Goal: Information Seeking & Learning: Learn about a topic

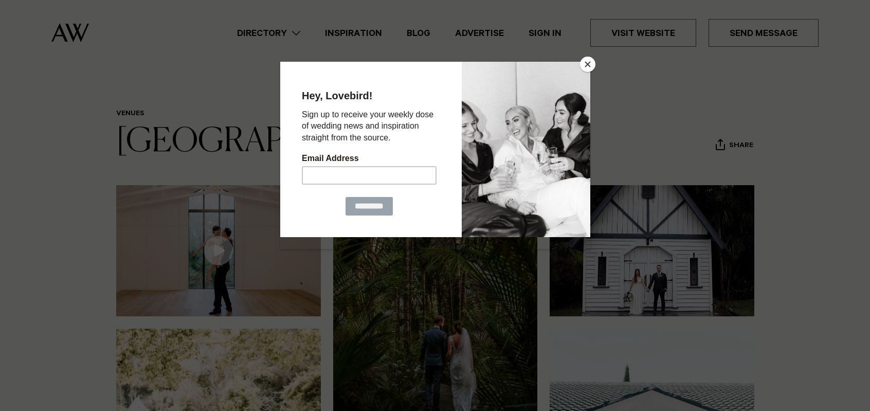
click at [586, 65] on button "Close" at bounding box center [587, 64] width 15 height 15
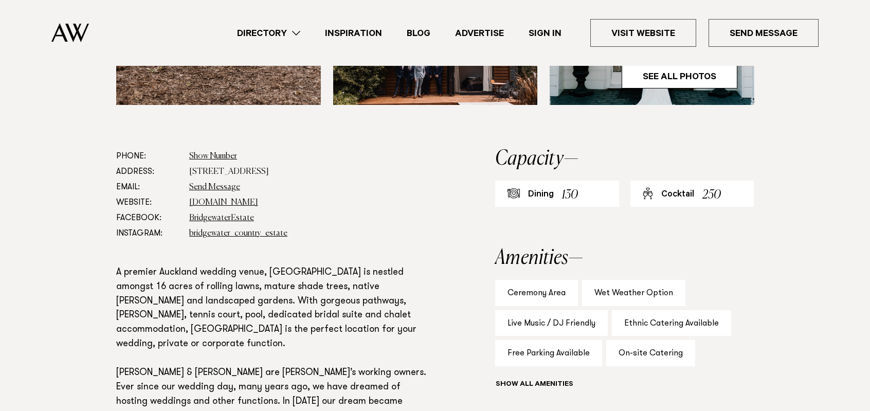
scroll to position [514, 0]
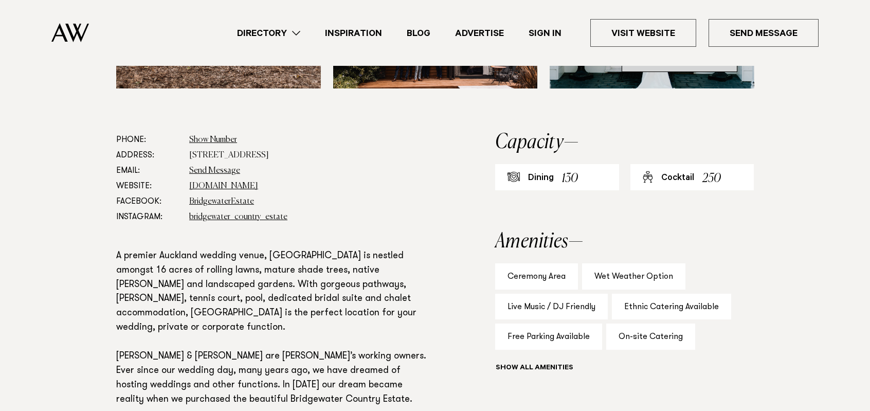
click at [673, 72] on link "See All Photos" at bounding box center [680, 59] width 116 height 25
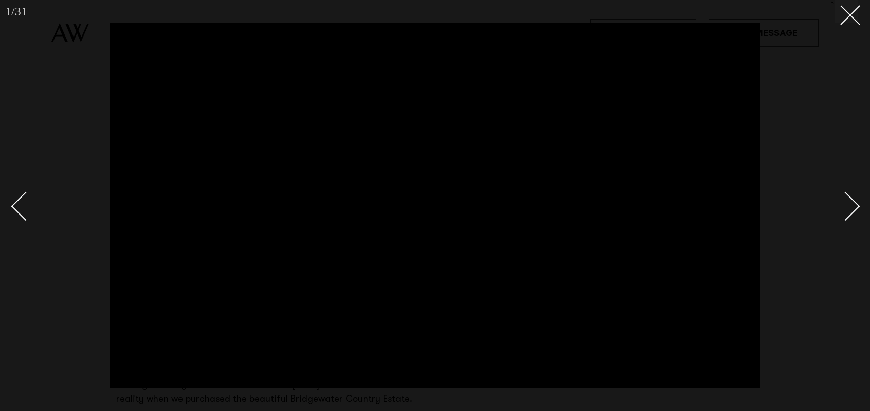
click at [852, 205] on div "Next slide" at bounding box center [845, 205] width 29 height 29
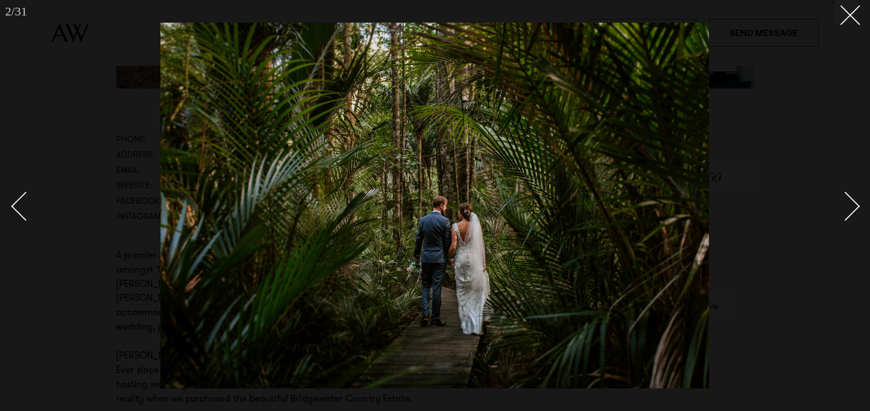
click at [852, 205] on div "Next slide" at bounding box center [845, 205] width 29 height 29
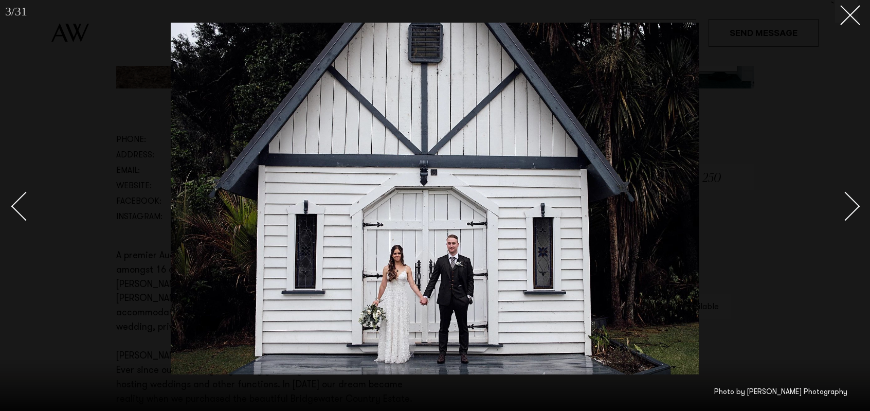
click at [852, 205] on div "Next slide" at bounding box center [845, 205] width 29 height 29
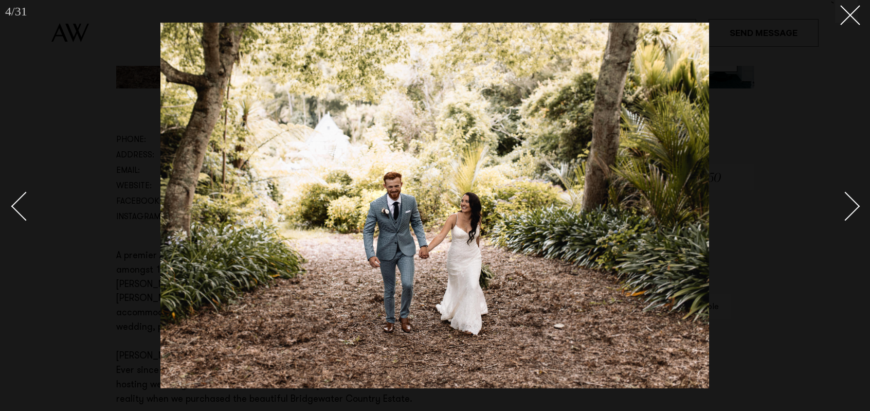
click at [852, 205] on div "Next slide" at bounding box center [845, 205] width 29 height 29
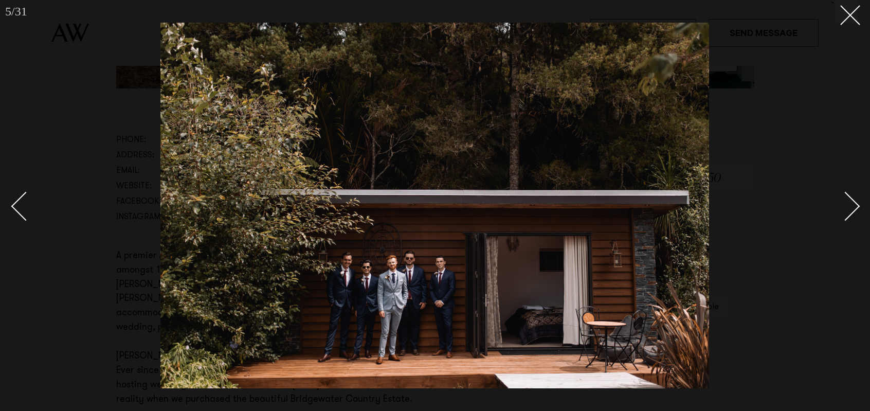
click at [852, 205] on div "Next slide" at bounding box center [845, 205] width 29 height 29
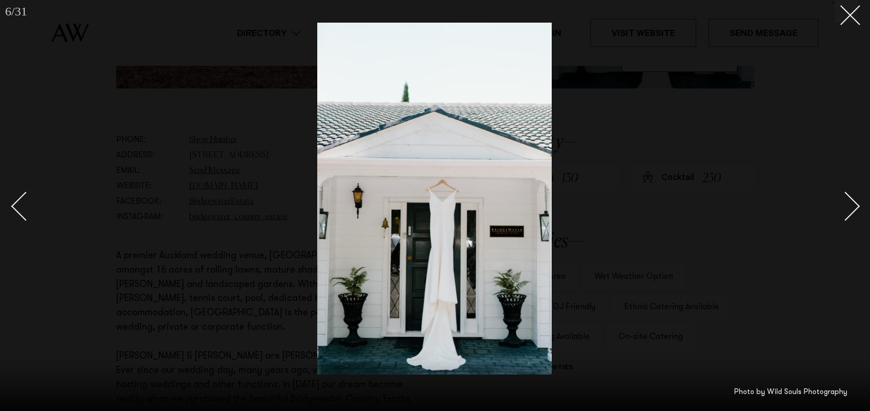
click at [852, 205] on div "Next slide" at bounding box center [845, 205] width 29 height 29
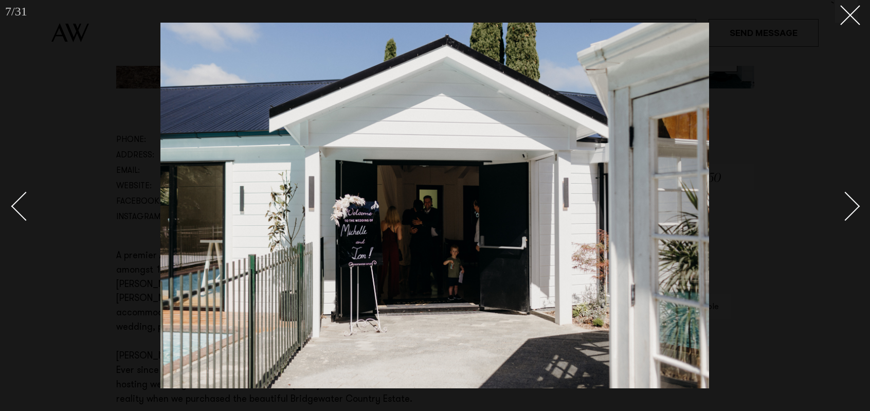
click at [852, 205] on div "Next slide" at bounding box center [845, 205] width 29 height 29
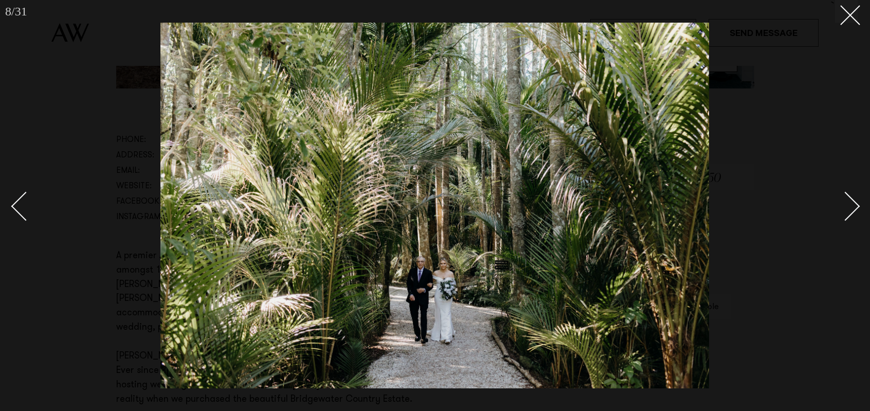
click at [852, 205] on div "Next slide" at bounding box center [845, 205] width 29 height 29
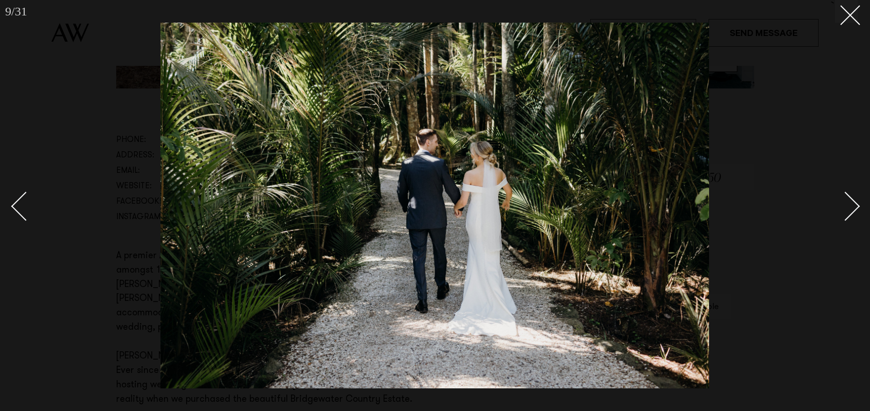
click at [852, 205] on div "Next slide" at bounding box center [845, 205] width 29 height 29
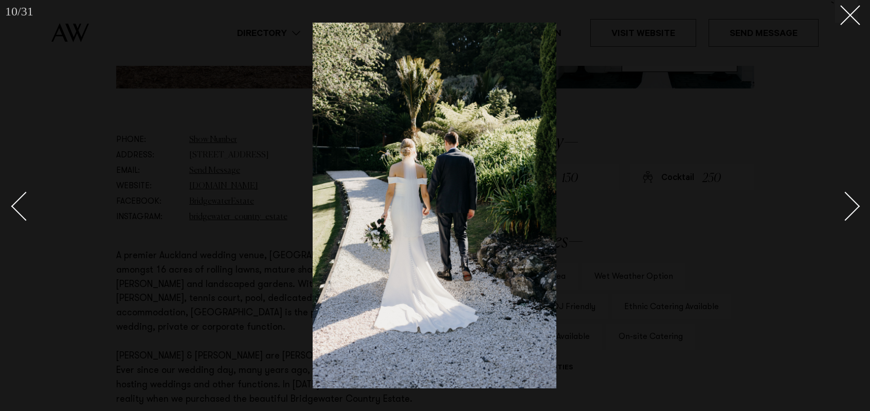
click at [852, 205] on div "Next slide" at bounding box center [845, 205] width 29 height 29
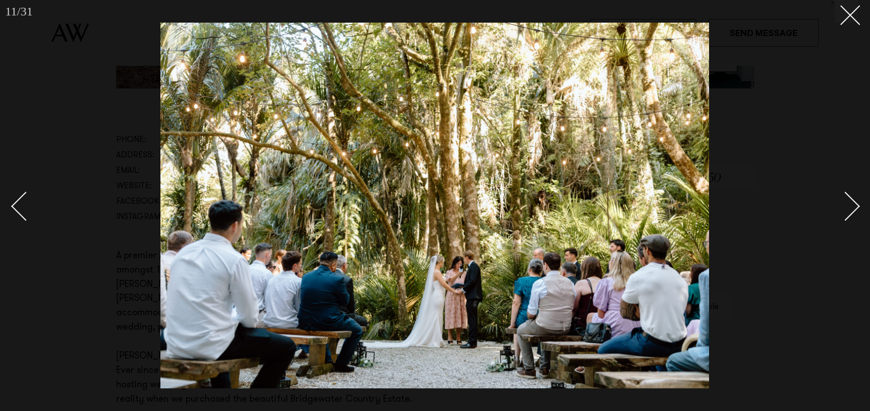
click at [852, 205] on div "Next slide" at bounding box center [845, 205] width 29 height 29
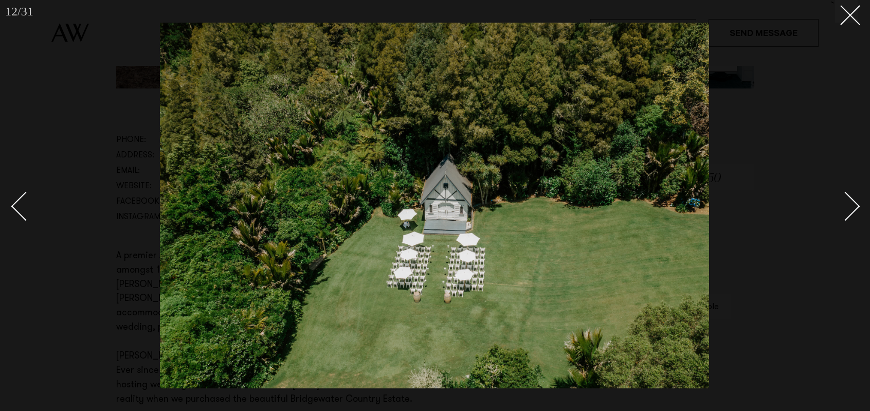
click at [852, 205] on div "Next slide" at bounding box center [845, 205] width 29 height 29
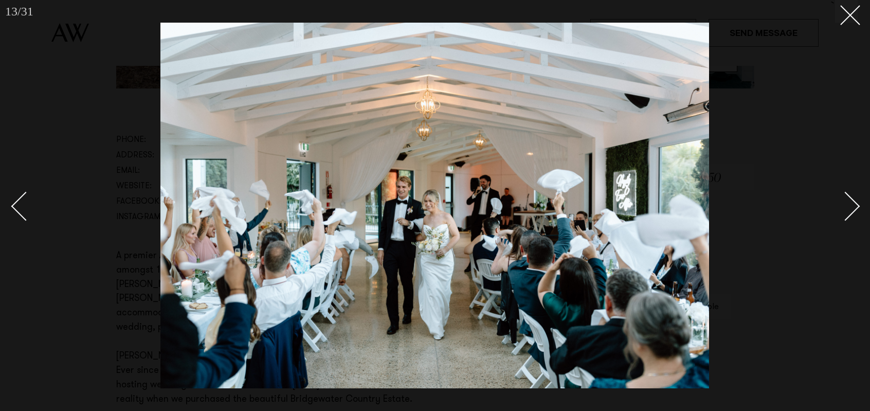
click at [852, 205] on div "Next slide" at bounding box center [845, 205] width 29 height 29
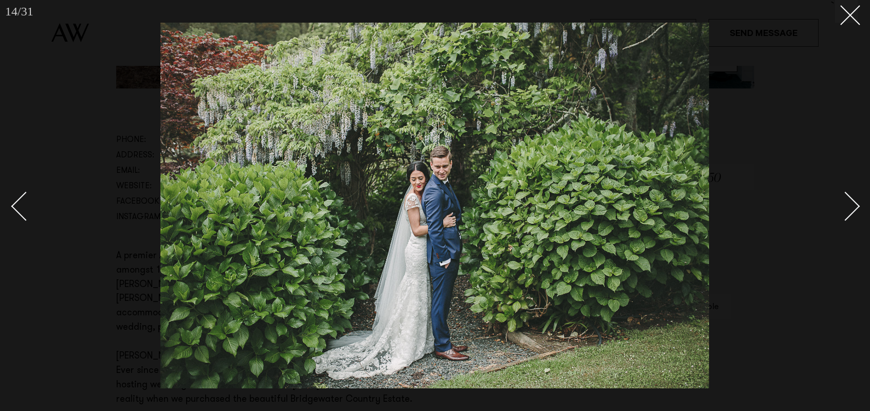
click at [852, 205] on div "Next slide" at bounding box center [845, 205] width 29 height 29
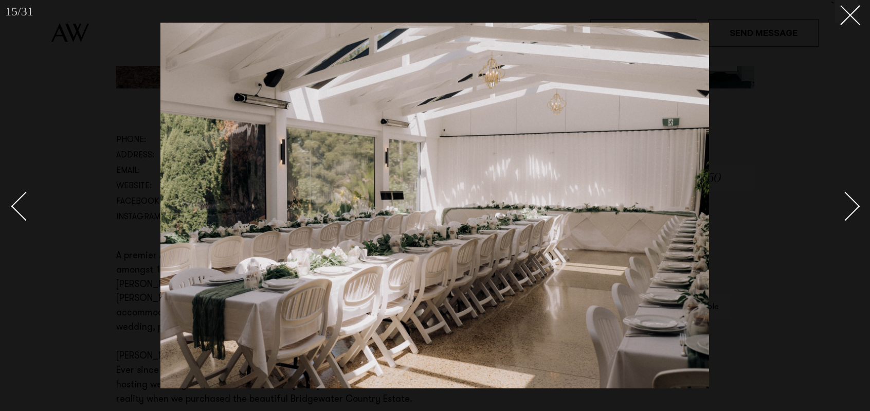
click at [852, 205] on div "Next slide" at bounding box center [845, 205] width 29 height 29
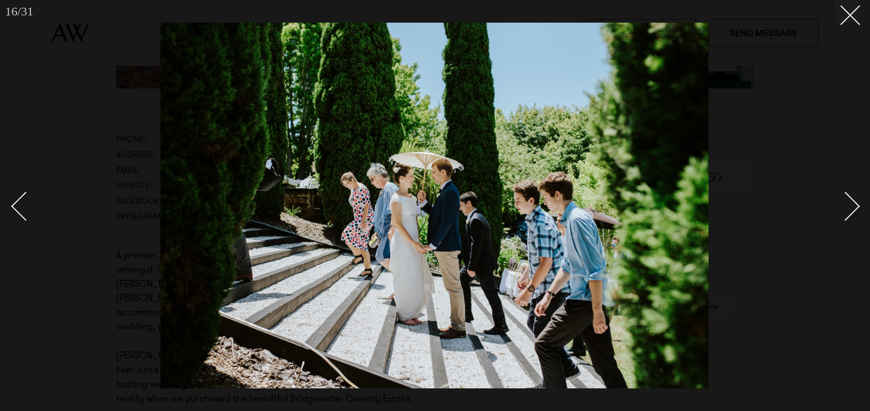
click at [852, 205] on div "Next slide" at bounding box center [845, 205] width 29 height 29
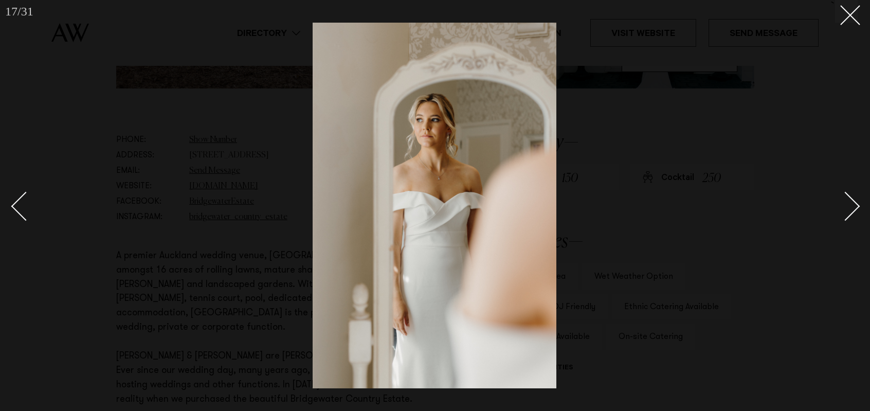
click at [852, 205] on div "Next slide" at bounding box center [845, 205] width 29 height 29
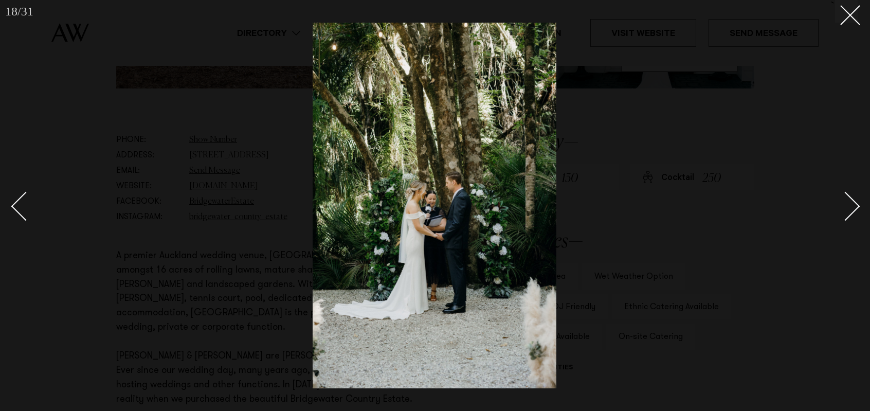
click at [852, 205] on div "Next slide" at bounding box center [845, 205] width 29 height 29
